Goal: Information Seeking & Learning: Learn about a topic

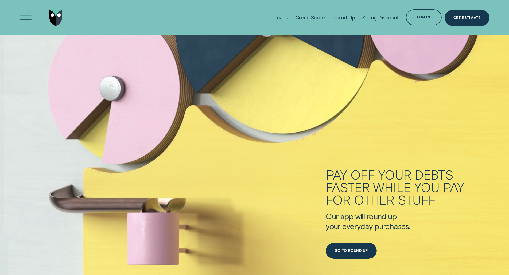
scroll to position [1629, 0]
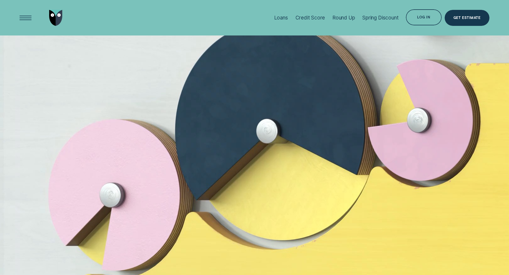
click at [274, 21] on div at bounding box center [274, 21] width 0 height 0
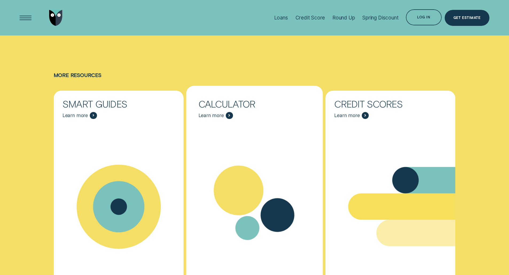
scroll to position [2163, 0]
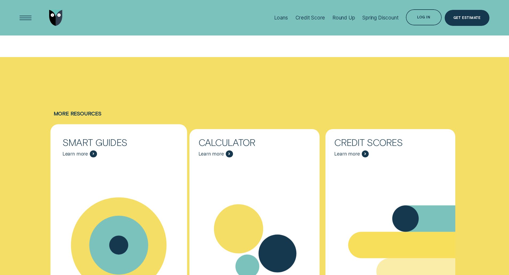
click at [151, 138] on div "Smart Guides" at bounding box center [118, 142] width 112 height 9
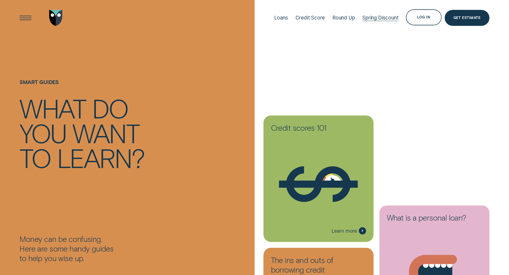
click at [374, 18] on div "Spring Discount" at bounding box center [380, 18] width 36 height 6
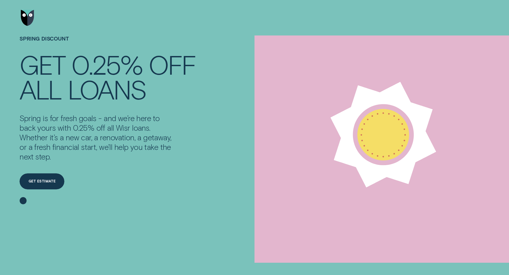
click at [25, 17] on img "Go to home page" at bounding box center [27, 18] width 13 height 16
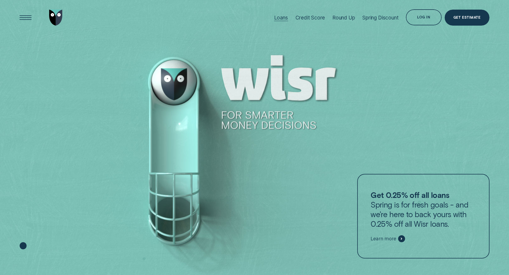
click at [279, 16] on div "Loans" at bounding box center [281, 18] width 14 height 6
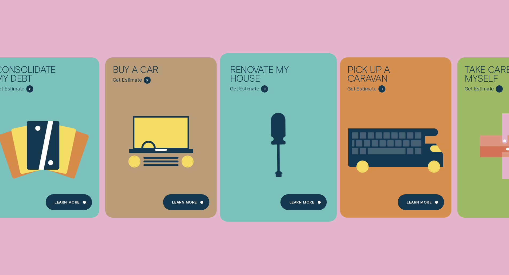
scroll to position [107, 0]
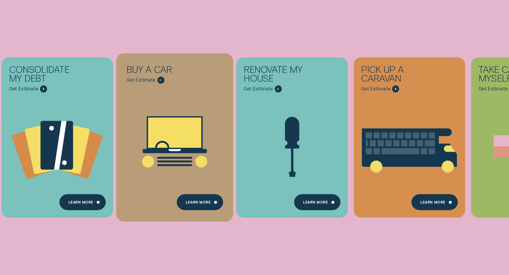
click at [187, 166] on icon "Buy a car - Learn more" at bounding box center [174, 166] width 35 height 2
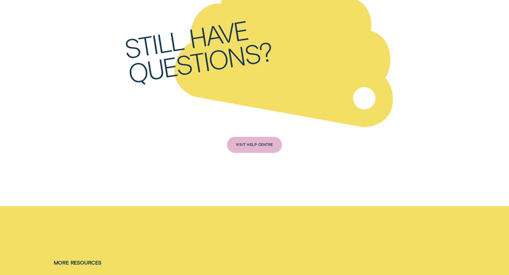
scroll to position [2056, 0]
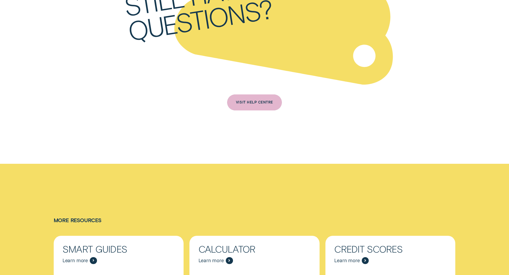
click at [271, 95] on div "VISIT HELP CENTRE" at bounding box center [254, 103] width 55 height 16
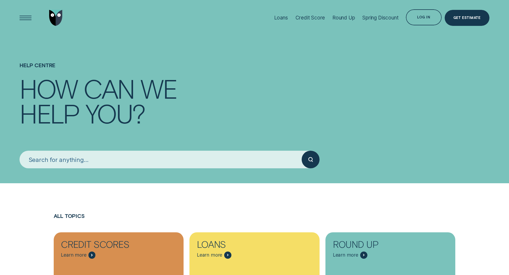
click at [183, 156] on input "search" at bounding box center [160, 160] width 282 height 18
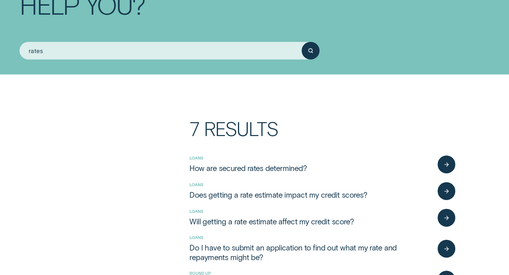
scroll to position [134, 0]
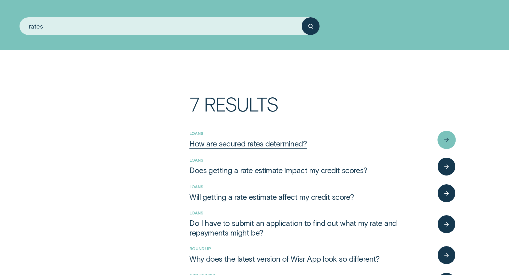
type input "rates"
click at [221, 144] on div "How are secured rates determined?" at bounding box center [247, 144] width 117 height 10
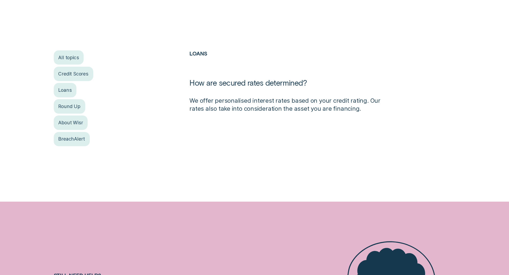
scroll to position [80, 0]
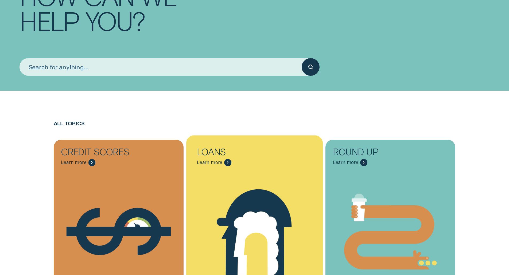
scroll to position [27, 0]
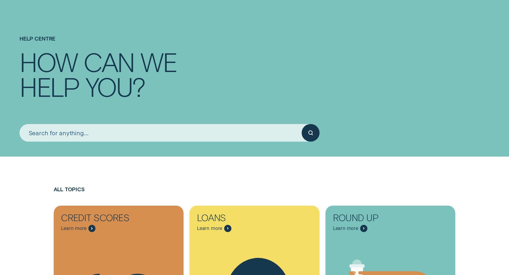
click at [191, 125] on input "search" at bounding box center [160, 133] width 282 height 18
click at [302, 124] on button "submit" at bounding box center [311, 133] width 18 height 18
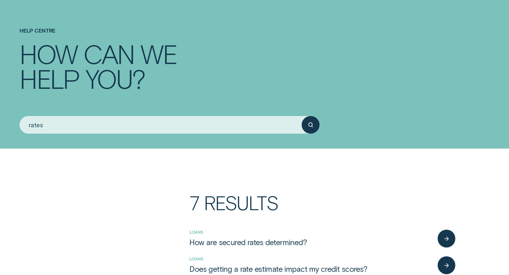
scroll to position [0, 0]
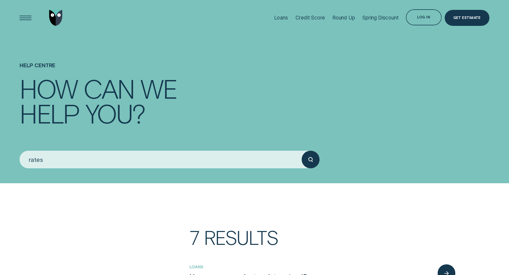
type input "rates"
click at [284, 16] on div "Loans" at bounding box center [281, 18] width 14 height 6
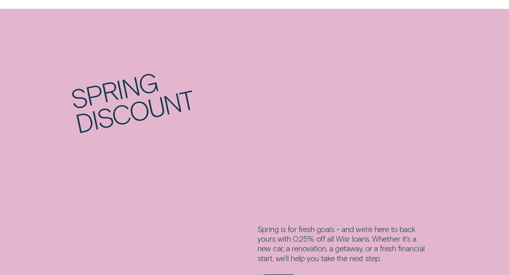
scroll to position [988, 0]
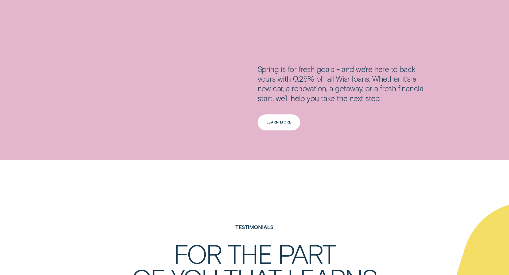
click at [285, 115] on div "Learn more" at bounding box center [278, 123] width 43 height 16
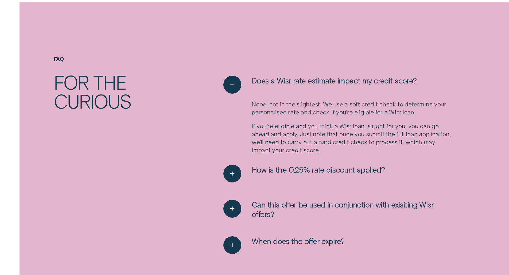
scroll to position [828, 0]
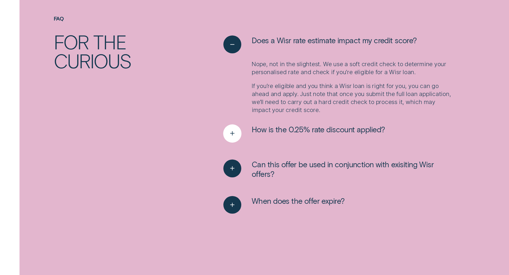
click at [236, 128] on div "See more" at bounding box center [232, 133] width 18 height 18
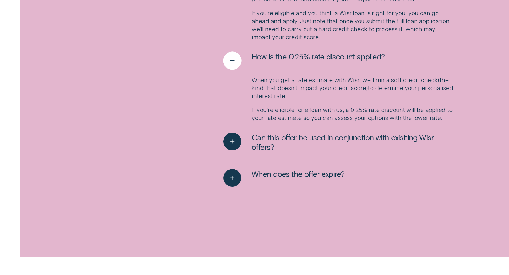
scroll to position [908, 0]
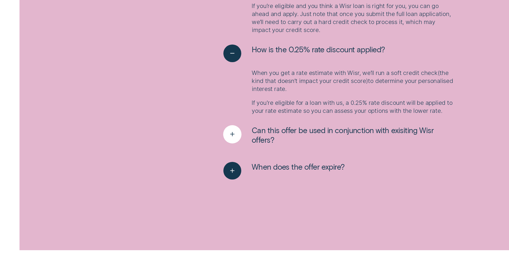
click at [238, 132] on div "See more" at bounding box center [232, 134] width 18 height 18
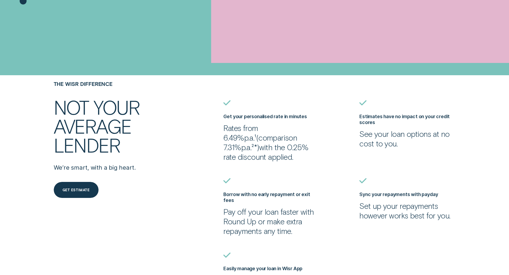
scroll to position [267, 0]
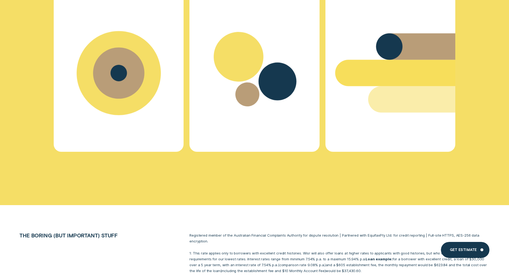
scroll to position [4113, 0]
